Goal: Task Accomplishment & Management: Use online tool/utility

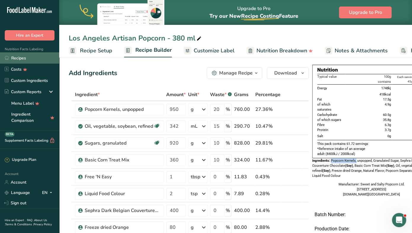
scroll to position [0, 2]
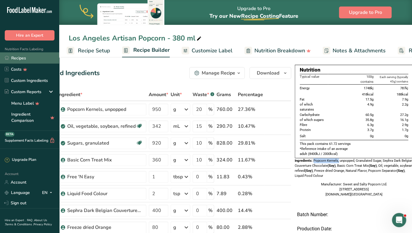
click at [27, 59] on link "Recipes" at bounding box center [29, 57] width 59 height 11
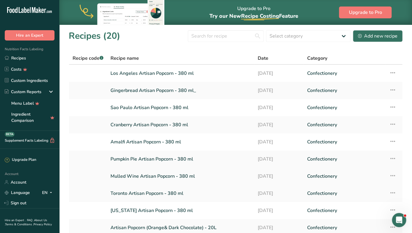
scroll to position [51, 0]
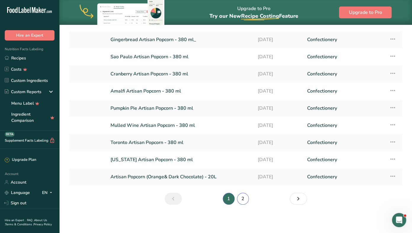
click at [244, 199] on link "2" at bounding box center [243, 199] width 12 height 12
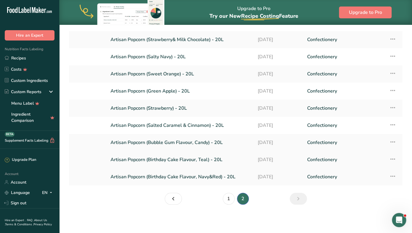
click at [173, 161] on link "Artisan Popcorn (Birthday Cake Flavour, Teal) - 20L" at bounding box center [180, 160] width 140 height 12
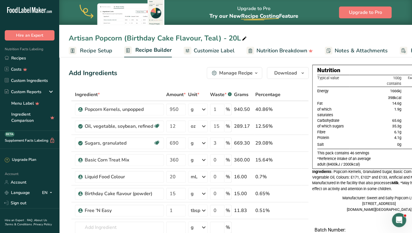
click at [216, 52] on span "Customize Label" at bounding box center [214, 51] width 41 height 8
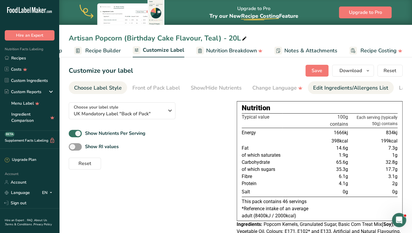
click at [333, 86] on div "Edit Ingredients/Allergens List" at bounding box center [350, 88] width 75 height 8
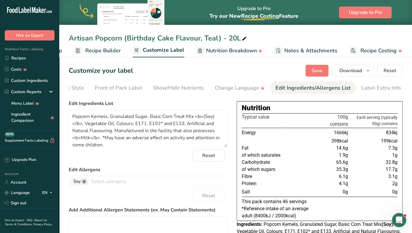
scroll to position [0, 38]
drag, startPoint x: 115, startPoint y: 132, endPoint x: 100, endPoint y: 138, distance: 15.8
click at [100, 138] on textarea "Popcorn Kernels, Granulated Sugar, Basic Corn Treat Mix <b>(Soy)</b>, Vegetable…" at bounding box center [148, 129] width 158 height 38
